Goal: Task Accomplishment & Management: Use online tool/utility

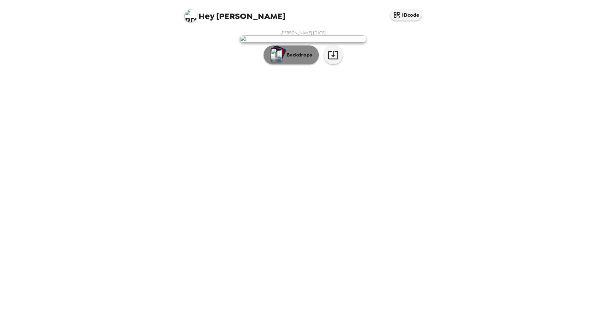
click at [296, 59] on p "Backdrops" at bounding box center [298, 55] width 29 height 8
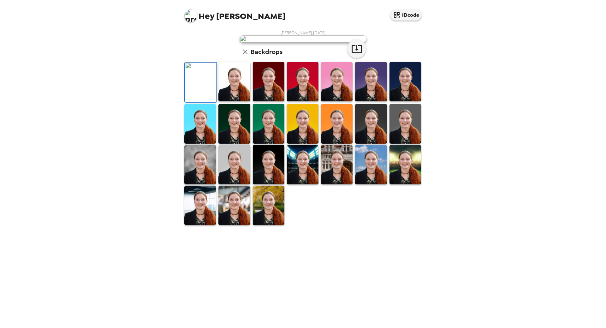
click at [270, 101] on img at bounding box center [269, 81] width 32 height 39
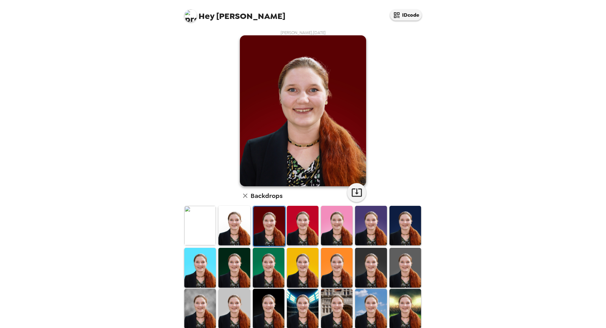
click at [333, 223] on img at bounding box center [337, 225] width 32 height 39
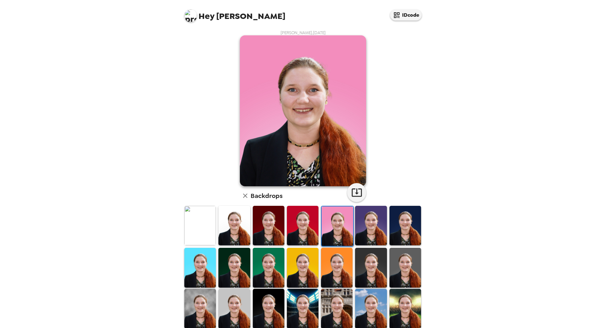
click at [300, 222] on img at bounding box center [303, 225] width 32 height 39
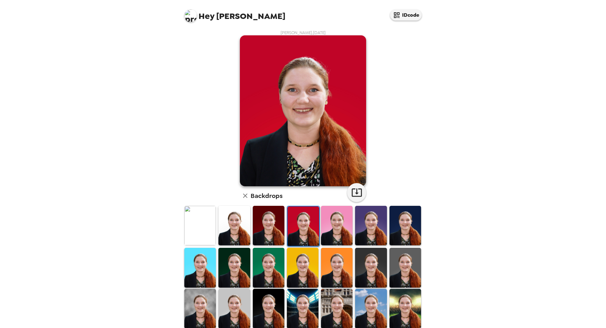
click at [362, 225] on img at bounding box center [371, 225] width 32 height 39
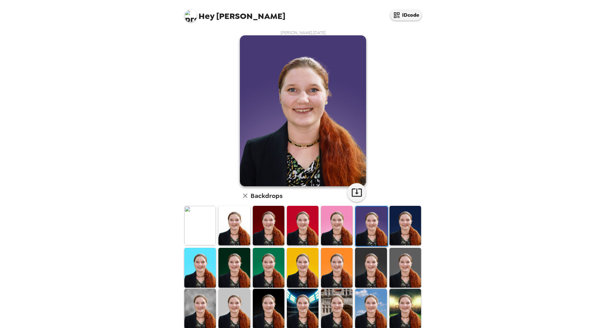
click at [411, 222] on img at bounding box center [406, 225] width 32 height 39
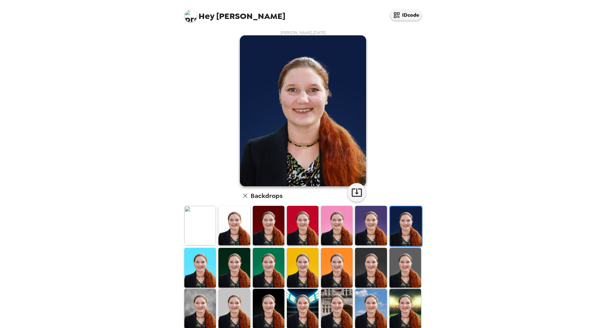
click at [231, 264] on img at bounding box center [235, 267] width 32 height 39
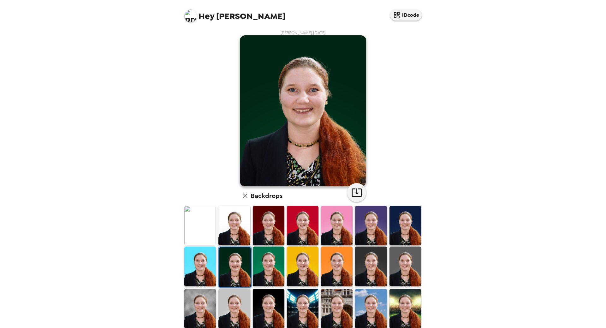
click at [257, 269] on img at bounding box center [269, 266] width 32 height 39
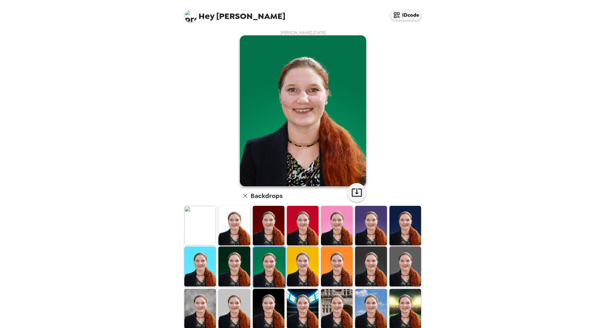
click at [365, 276] on img at bounding box center [371, 266] width 32 height 39
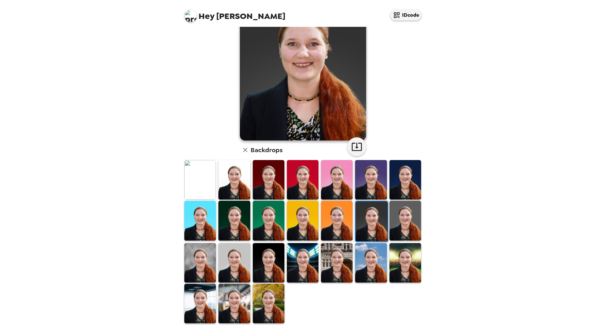
scroll to position [48, 0]
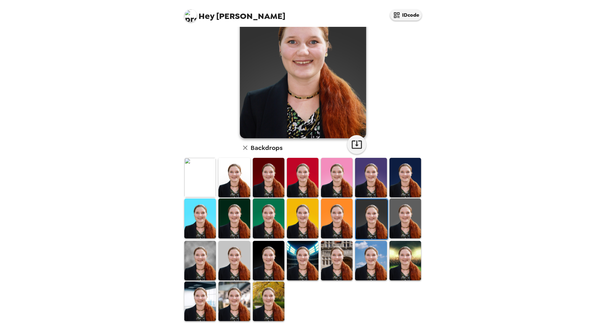
click at [398, 258] on img at bounding box center [406, 260] width 32 height 39
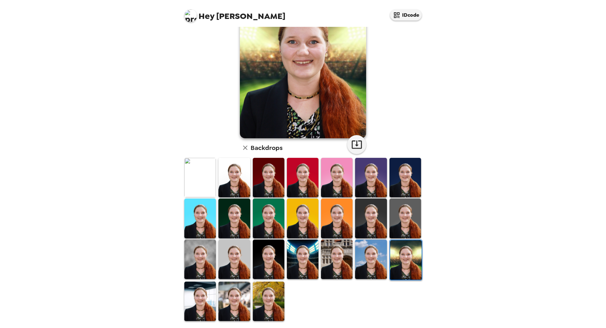
click at [305, 250] on img at bounding box center [303, 259] width 32 height 39
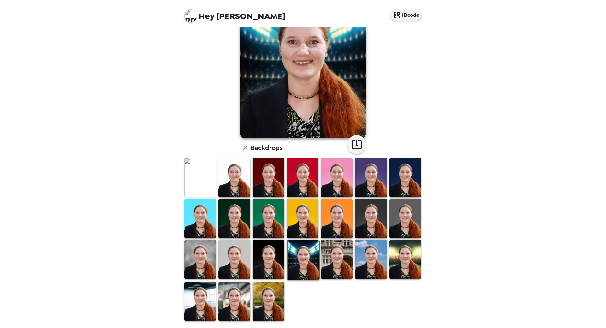
scroll to position [0, 0]
click at [324, 259] on img at bounding box center [337, 259] width 32 height 39
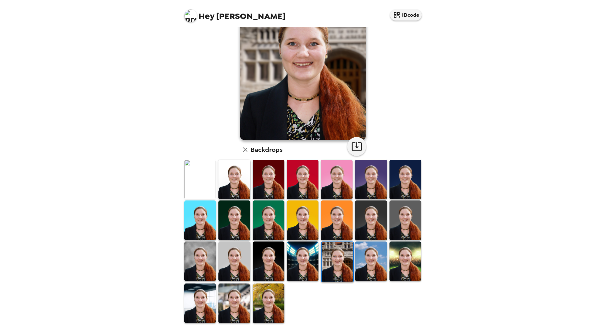
scroll to position [48, 0]
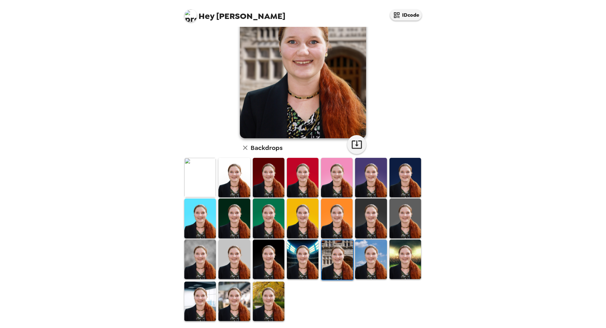
click at [367, 256] on img at bounding box center [371, 259] width 32 height 39
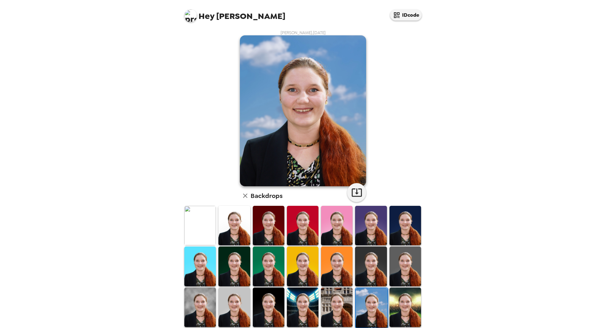
scroll to position [48, 0]
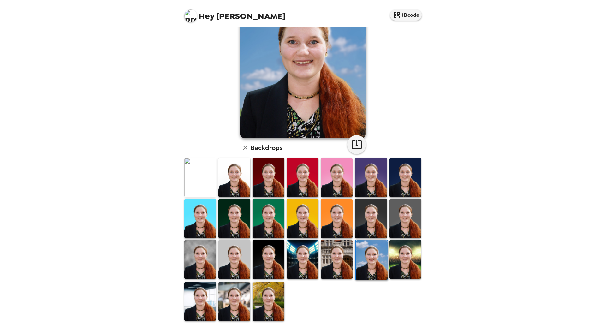
click at [204, 302] on img at bounding box center [200, 301] width 32 height 39
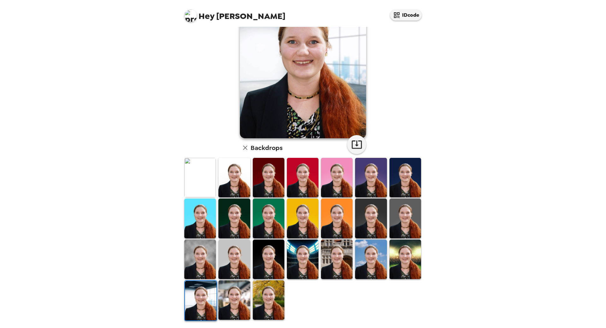
click at [270, 293] on img at bounding box center [269, 299] width 32 height 39
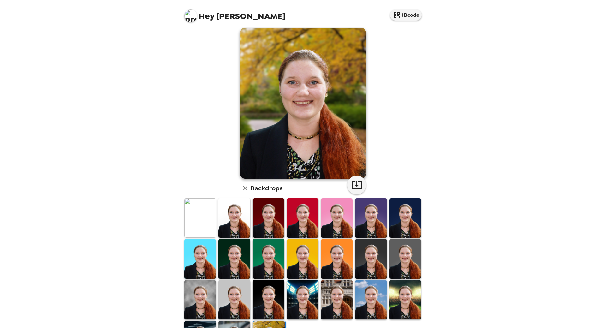
scroll to position [0, 0]
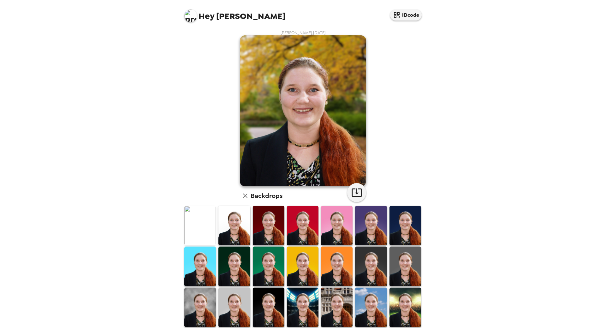
click at [190, 298] on img at bounding box center [200, 307] width 32 height 39
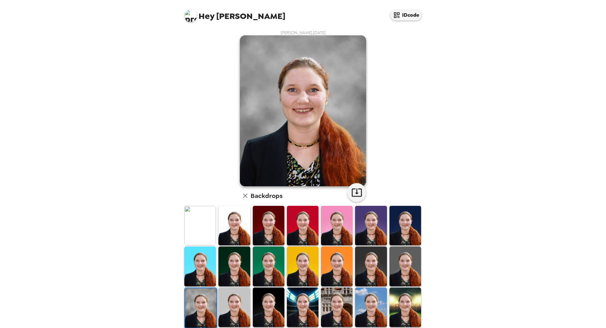
scroll to position [32, 0]
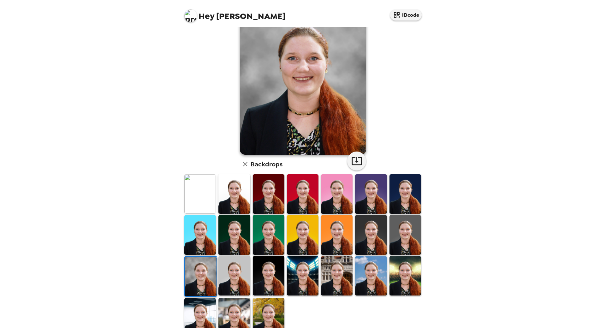
click at [258, 308] on img at bounding box center [269, 317] width 32 height 39
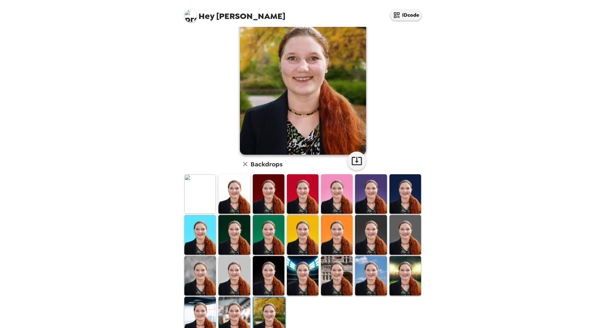
click at [228, 312] on img at bounding box center [235, 316] width 32 height 39
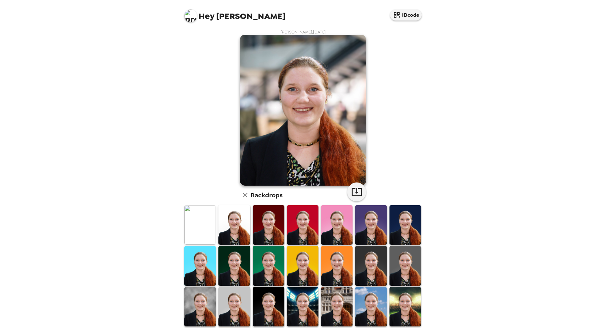
scroll to position [0, 0]
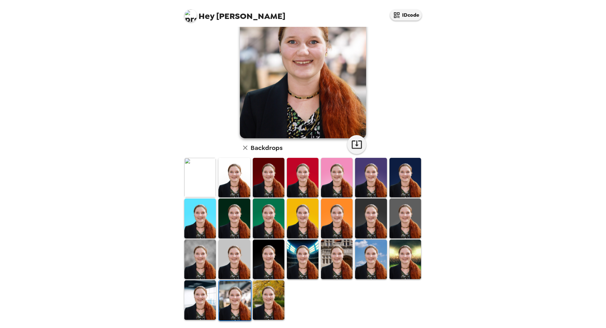
click at [264, 303] on img at bounding box center [269, 299] width 32 height 39
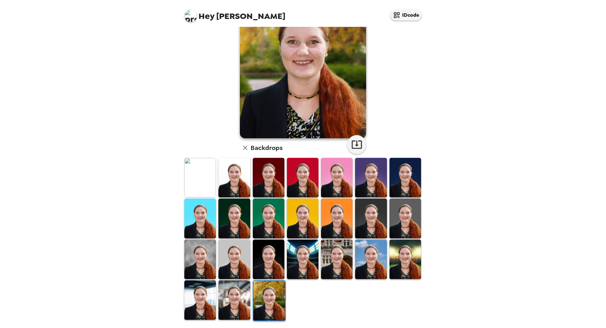
scroll to position [48, 0]
click at [351, 142] on icon "button" at bounding box center [356, 144] width 11 height 11
click at [238, 218] on img at bounding box center [235, 218] width 32 height 39
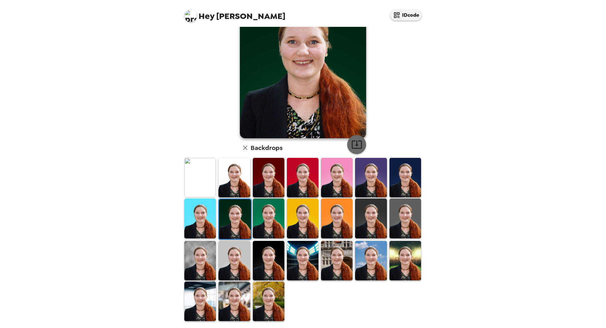
click at [358, 143] on icon "button" at bounding box center [356, 144] width 11 height 11
click at [371, 215] on img at bounding box center [371, 218] width 32 height 39
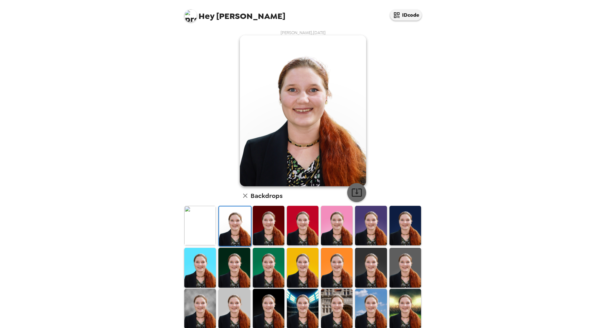
click at [354, 193] on icon "button" at bounding box center [357, 193] width 10 height 8
